Goal: Information Seeking & Learning: Learn about a topic

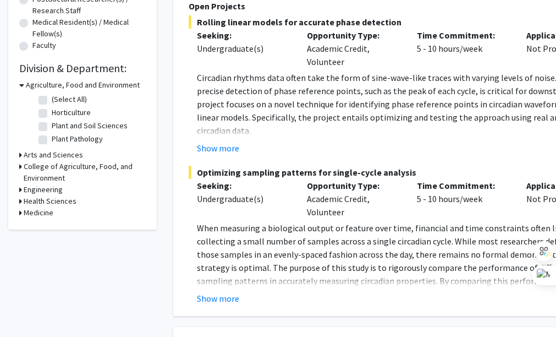
scroll to position [284, 0]
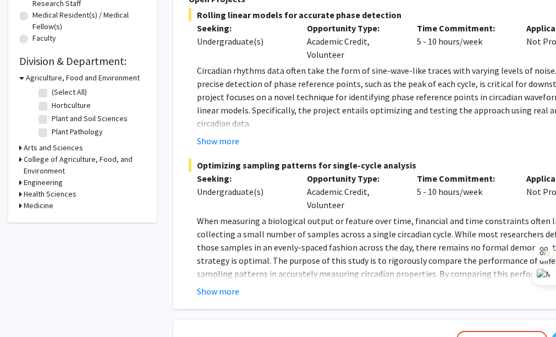
click at [55, 179] on h3 "Engineering" at bounding box center [43, 183] width 39 height 12
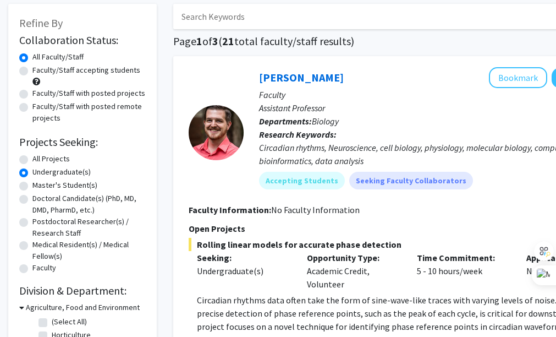
scroll to position [52, 0]
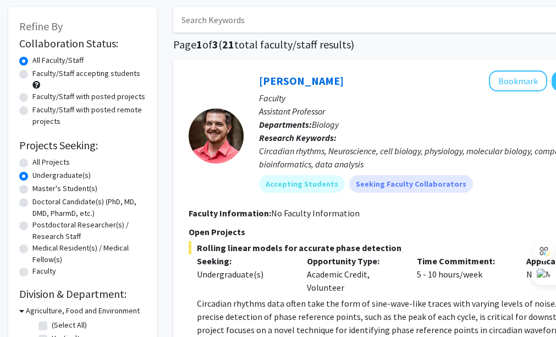
click at [59, 155] on form "Collaboration Status: Collaboration Status All Faculty/Staff Collaboration Stat…" at bounding box center [82, 157] width 126 height 241
click at [43, 167] on label "All Projects" at bounding box center [50, 162] width 37 height 12
click at [40, 163] on input "All Projects" at bounding box center [35, 159] width 7 height 7
radio input "true"
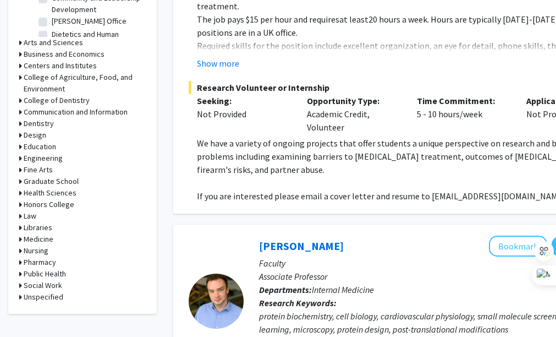
scroll to position [440, 0]
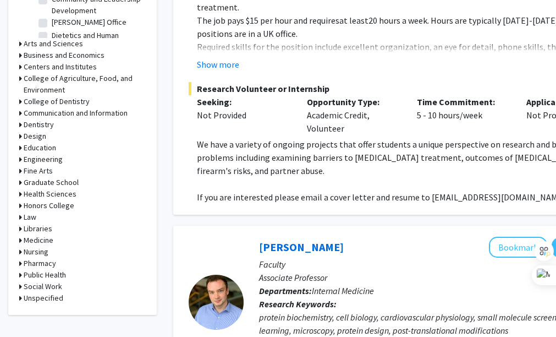
click at [58, 158] on h3 "Engineering" at bounding box center [43, 159] width 39 height 12
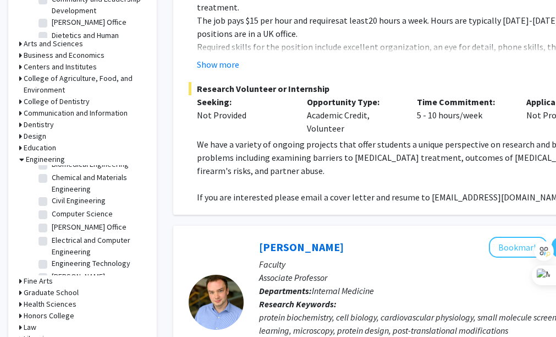
scroll to position [23, 0]
click at [82, 189] on label "Chemical and Materials Engineering" at bounding box center [97, 182] width 91 height 23
click at [59, 178] on input "Chemical and Materials Engineering" at bounding box center [55, 174] width 7 height 7
checkbox input "true"
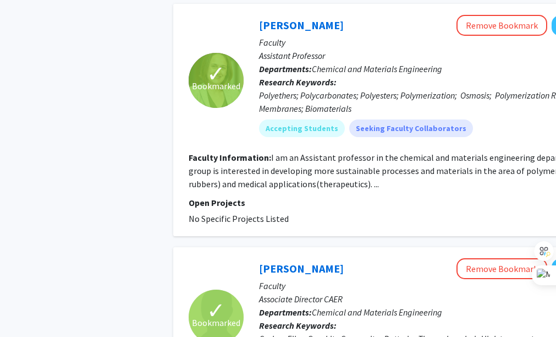
scroll to position [955, 0]
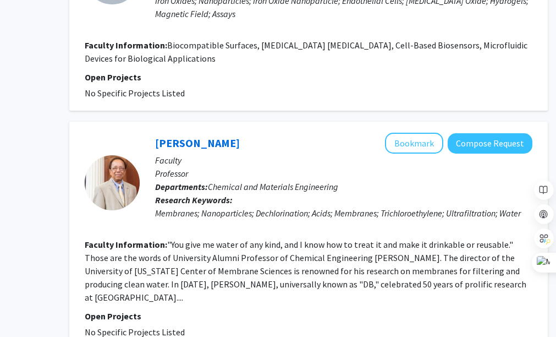
scroll to position [2314, 104]
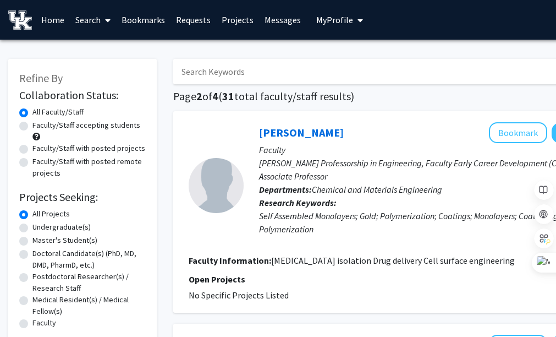
click at [67, 228] on label "Undergraduate(s)" at bounding box center [61, 227] width 58 height 12
click at [40, 228] on input "Undergraduate(s)" at bounding box center [35, 224] width 7 height 7
radio input "true"
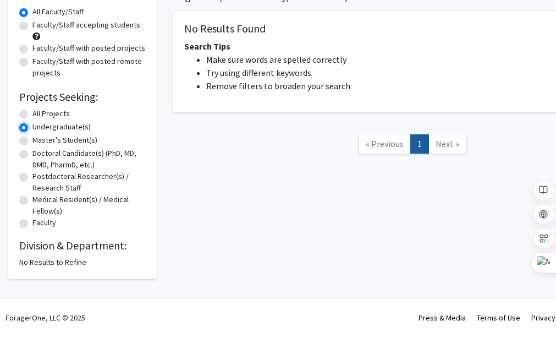
scroll to position [14, 0]
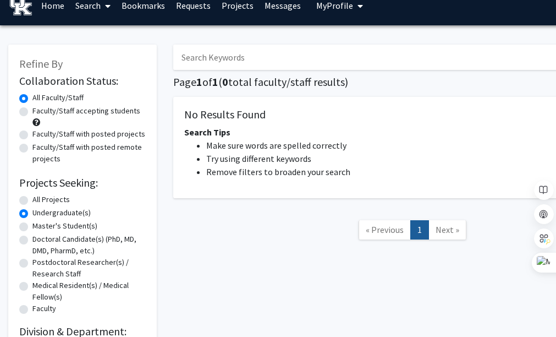
click at [49, 203] on label "All Projects" at bounding box center [50, 200] width 37 height 12
click at [40, 201] on input "All Projects" at bounding box center [35, 197] width 7 height 7
radio input "true"
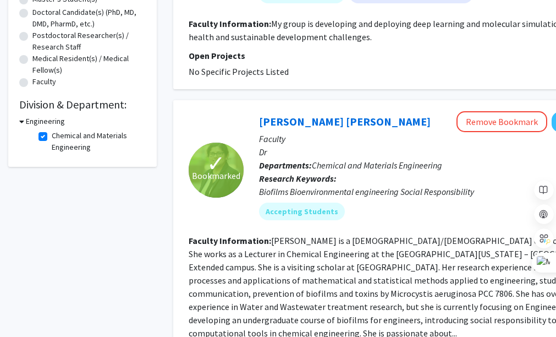
scroll to position [242, 0]
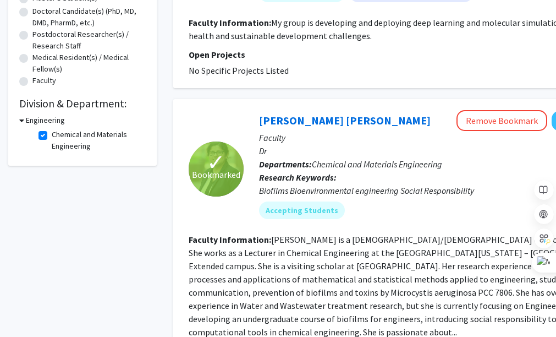
click at [52, 137] on label "Chemical and Materials Engineering" at bounding box center [97, 140] width 91 height 23
click at [52, 136] on input "Chemical and Materials Engineering" at bounding box center [55, 132] width 7 height 7
checkbox input "false"
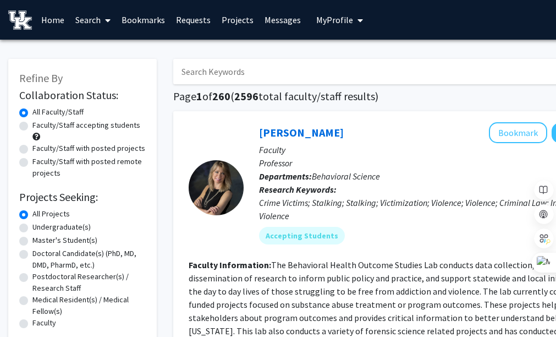
click at [65, 228] on label "Undergraduate(s)" at bounding box center [61, 227] width 58 height 12
click at [40, 228] on input "Undergraduate(s)" at bounding box center [35, 224] width 7 height 7
radio input "true"
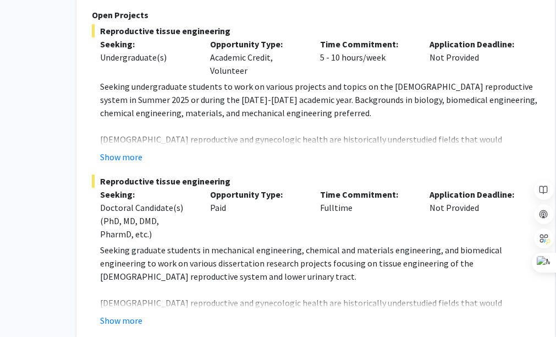
scroll to position [814, 97]
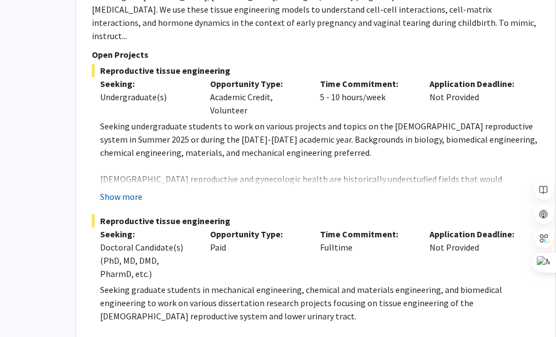
click at [141, 190] on button "Show more" at bounding box center [121, 196] width 42 height 13
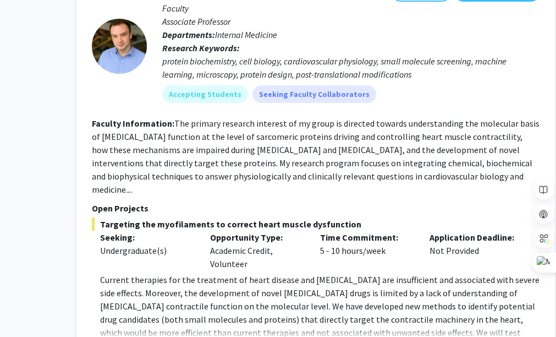
scroll to position [2246, 97]
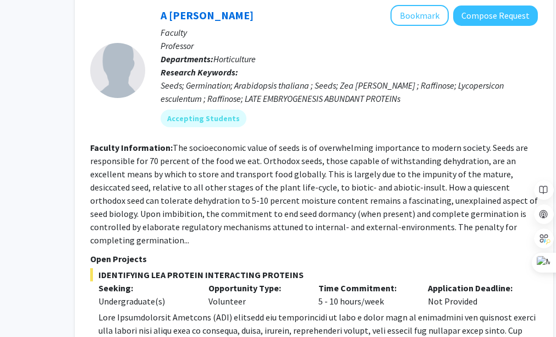
scroll to position [4430, 104]
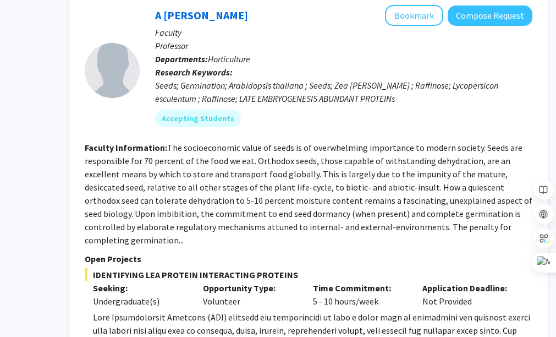
click at [479, 141] on section "Faculty Information: The socioeconomic value of seeds is of overwhelming import…" at bounding box center [309, 194] width 448 height 106
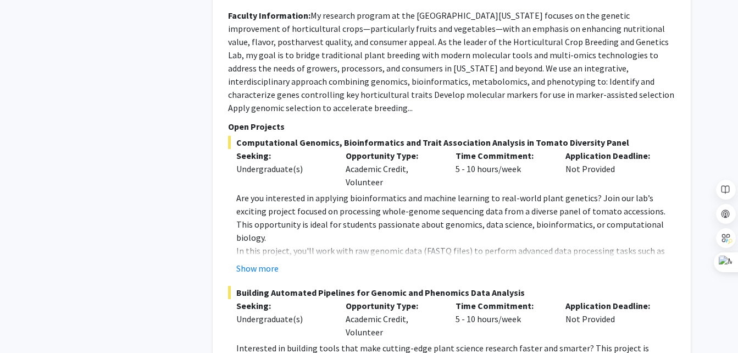
scroll to position [5671, 0]
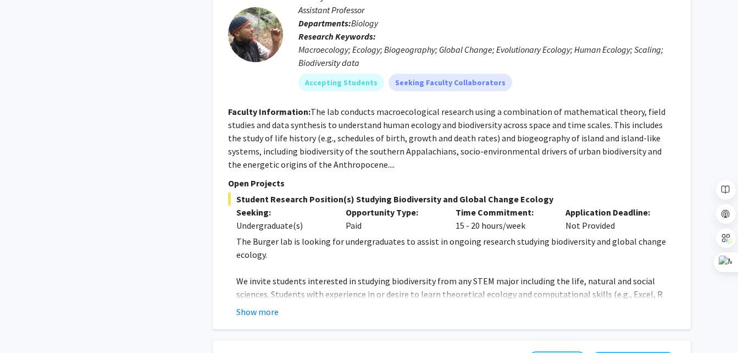
scroll to position [1011, 0]
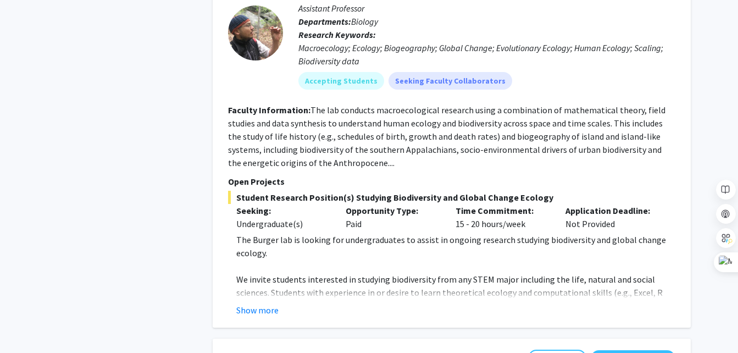
click at [280, 304] on div "Show more" at bounding box center [455, 310] width 439 height 13
click at [273, 304] on button "Show more" at bounding box center [257, 310] width 42 height 13
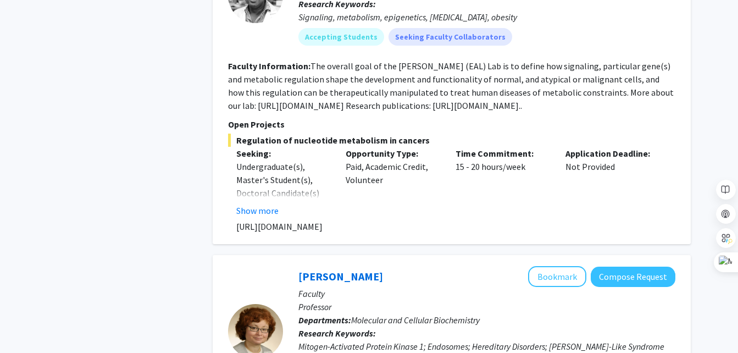
scroll to position [1544, 0]
